Goal: Transaction & Acquisition: Purchase product/service

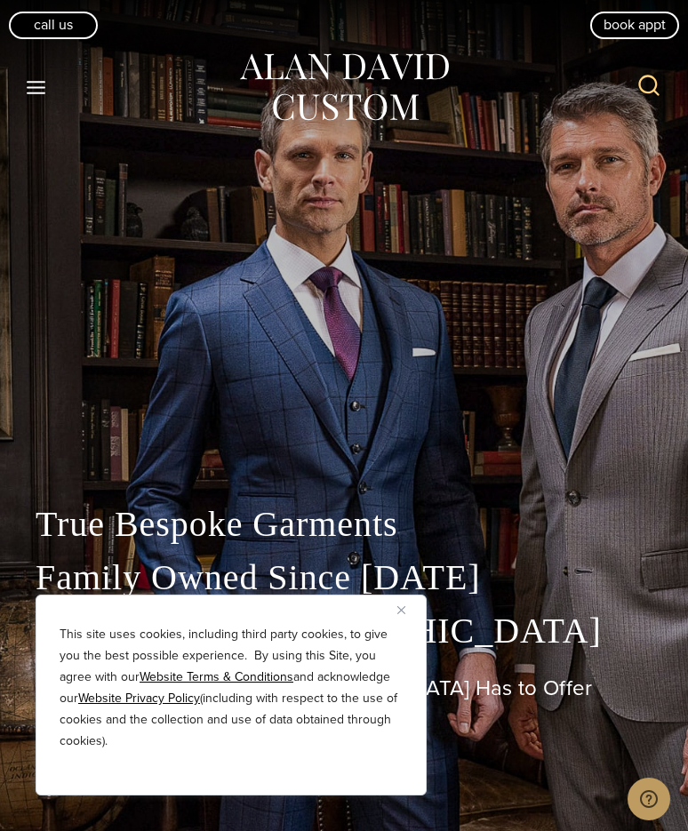
click at [399, 606] on img "Close" at bounding box center [401, 610] width 8 height 8
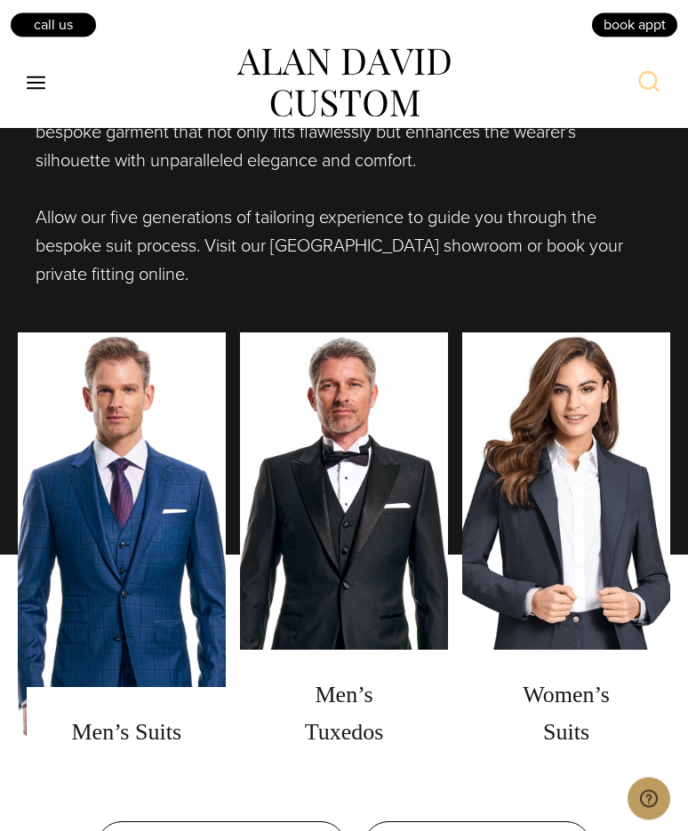
scroll to position [1196, 0]
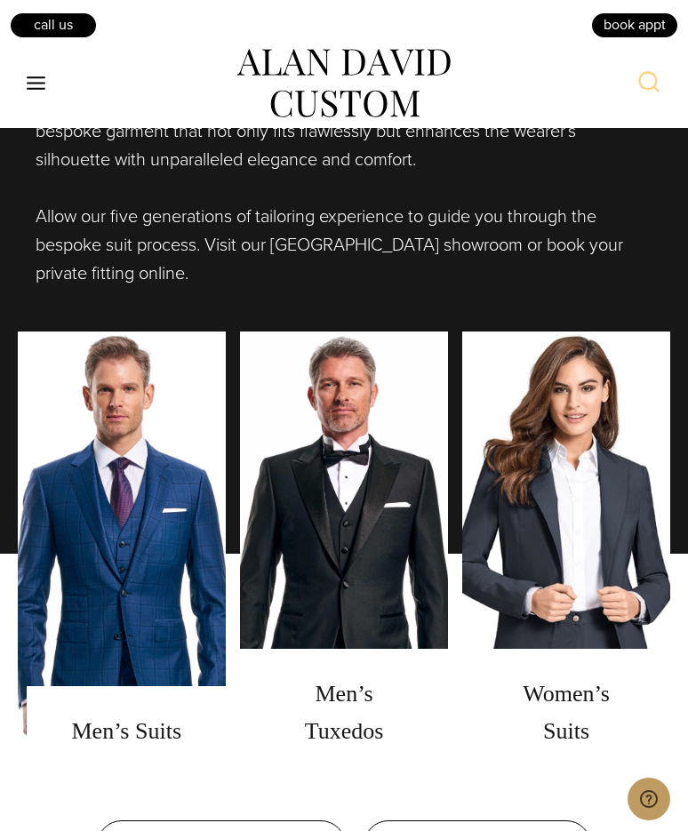
click at [351, 755] on link "men's tuxedos" at bounding box center [344, 553] width 208 height 444
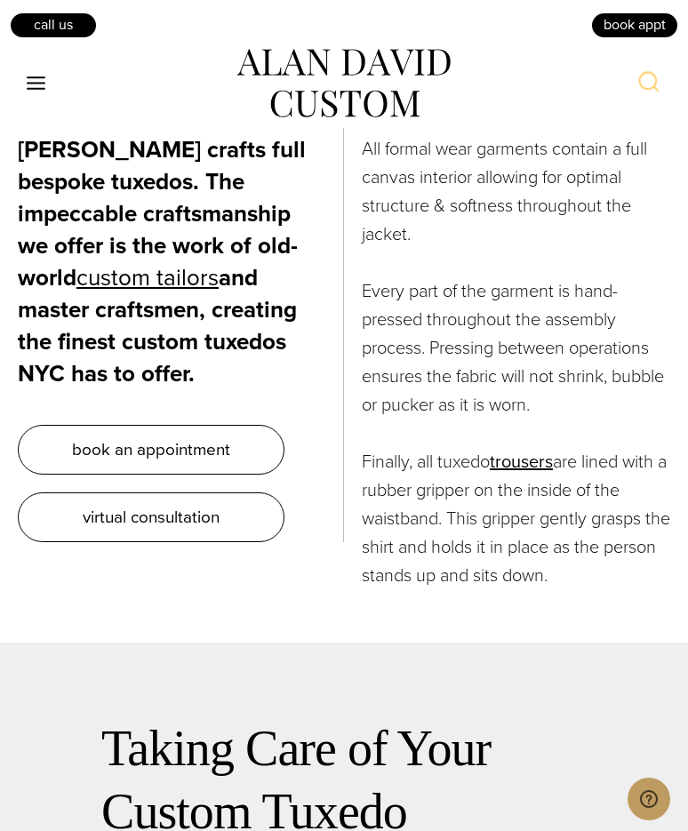
scroll to position [8148, 0]
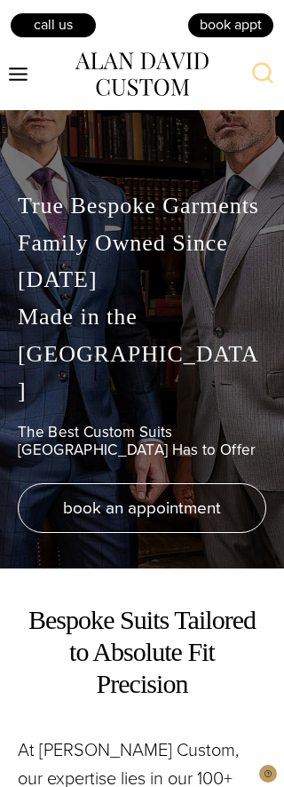
scroll to position [23, 0]
